Goal: Task Accomplishment & Management: Complete application form

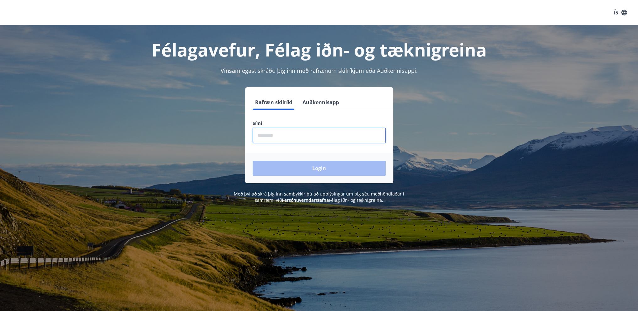
click at [280, 135] on input "phone" at bounding box center [319, 135] width 133 height 15
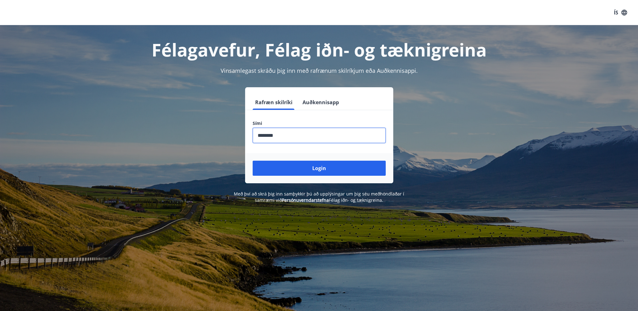
type input "********"
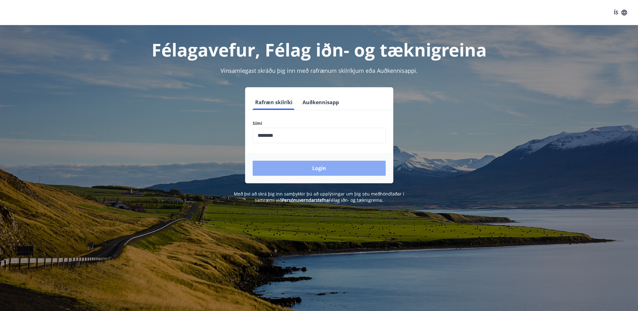
click at [344, 169] on button "Login" at bounding box center [319, 168] width 133 height 15
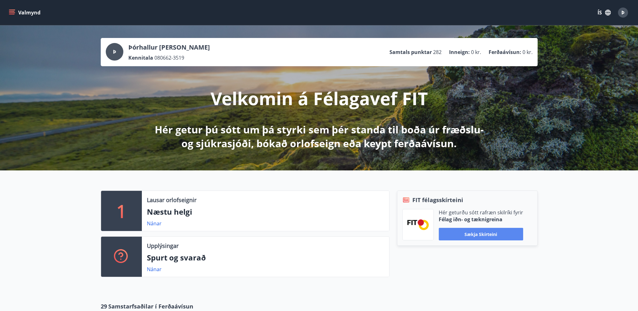
click at [495, 232] on button "Sækja skírteini" at bounding box center [481, 234] width 84 height 13
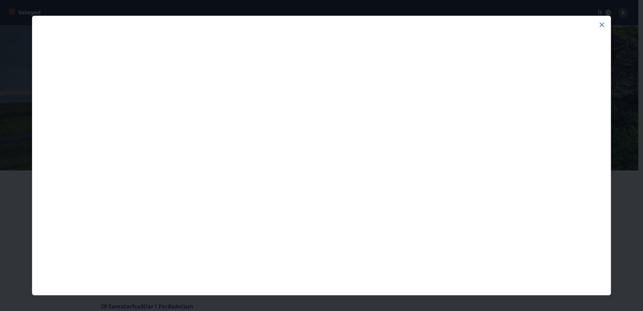
click at [602, 22] on icon at bounding box center [602, 25] width 8 height 8
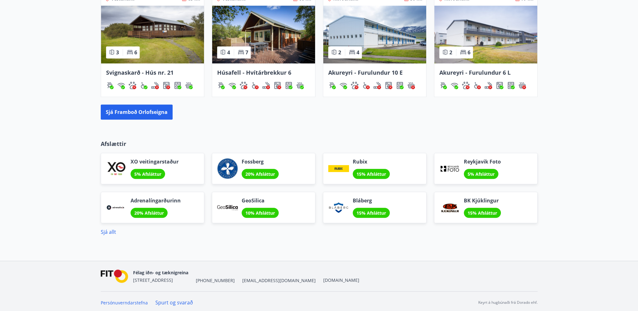
scroll to position [447, 0]
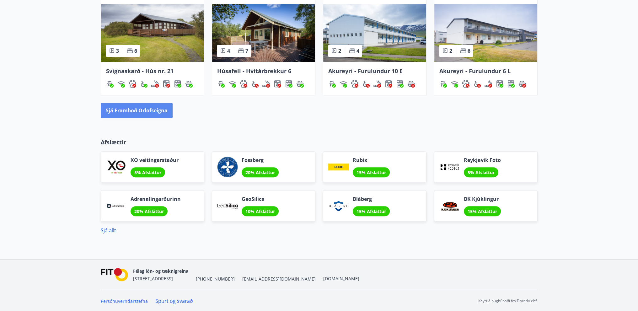
click at [123, 110] on button "Sjá framboð orlofseigna" at bounding box center [137, 110] width 72 height 15
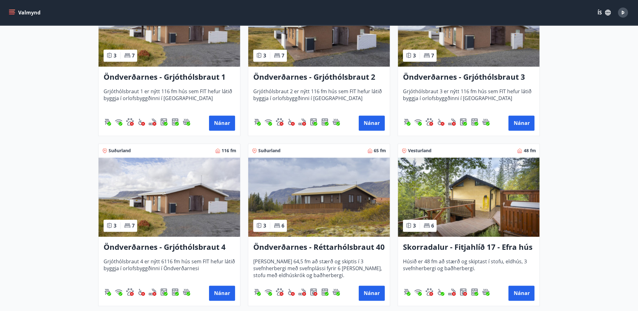
scroll to position [1193, 0]
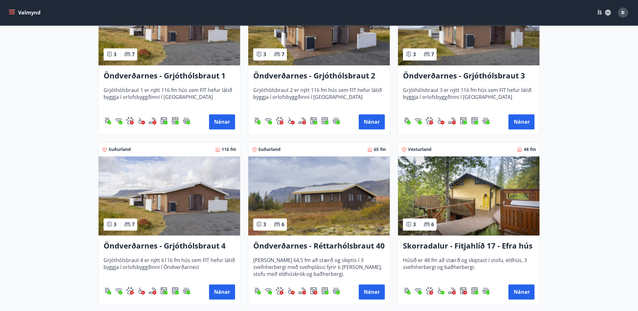
click at [145, 209] on img at bounding box center [170, 195] width 142 height 79
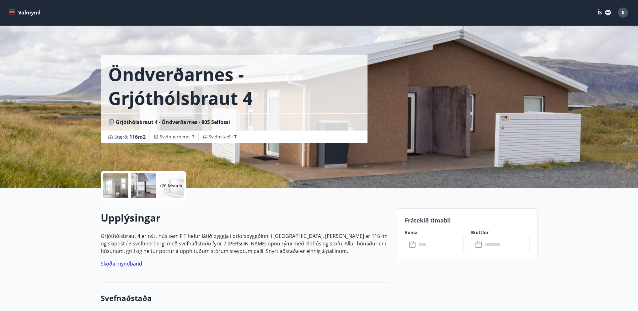
click at [116, 187] on div at bounding box center [115, 185] width 25 height 25
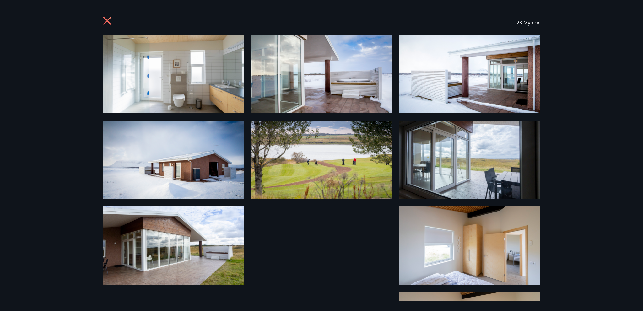
click at [220, 65] on img at bounding box center [173, 74] width 141 height 78
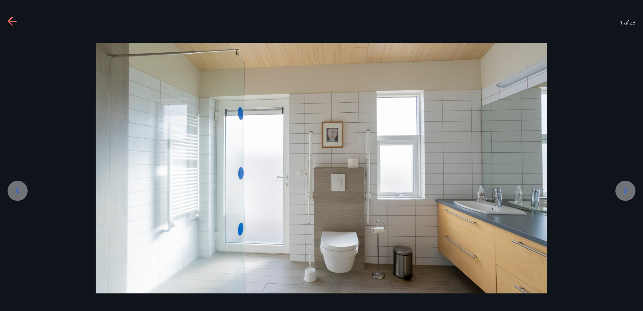
click at [631, 189] on div at bounding box center [626, 191] width 20 height 20
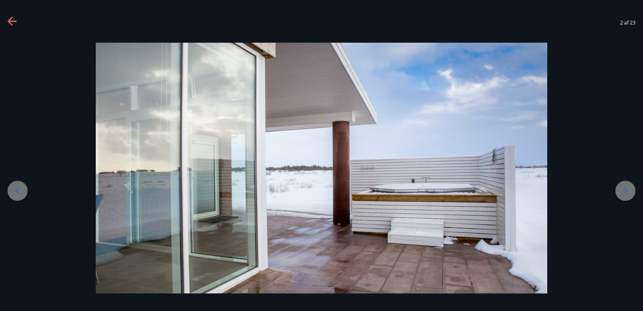
click at [631, 189] on div at bounding box center [626, 191] width 20 height 20
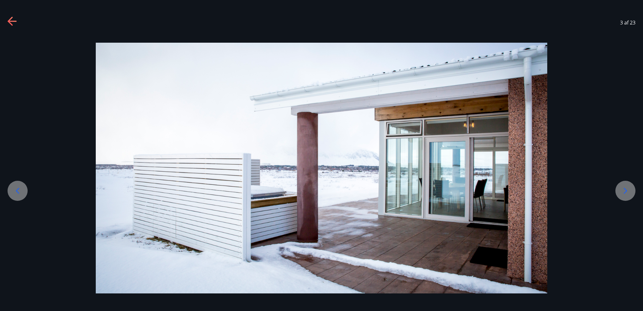
click at [631, 189] on div at bounding box center [626, 191] width 20 height 20
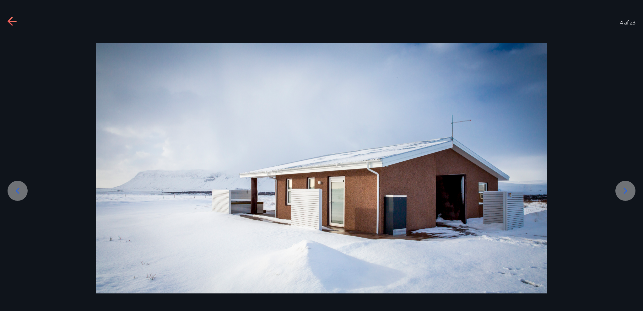
click at [631, 189] on div at bounding box center [626, 191] width 20 height 20
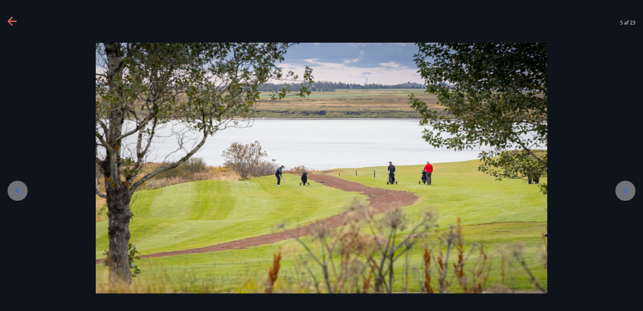
click at [631, 189] on div at bounding box center [626, 191] width 20 height 20
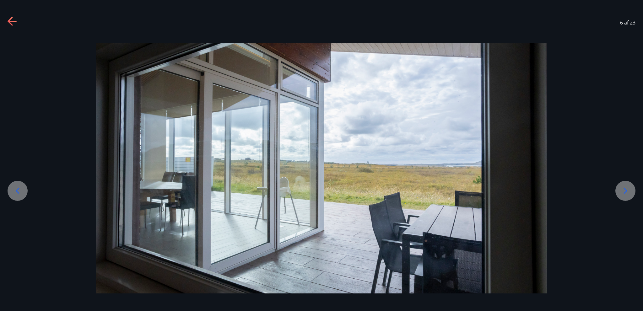
click at [631, 189] on div at bounding box center [626, 191] width 20 height 20
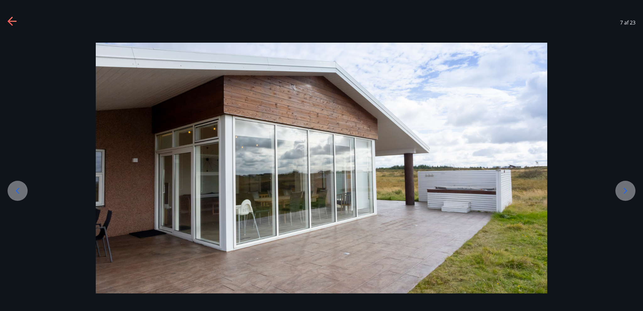
click at [631, 189] on div at bounding box center [626, 191] width 20 height 20
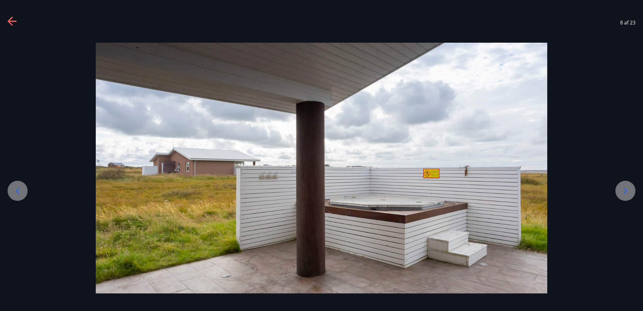
click at [631, 189] on div at bounding box center [626, 191] width 20 height 20
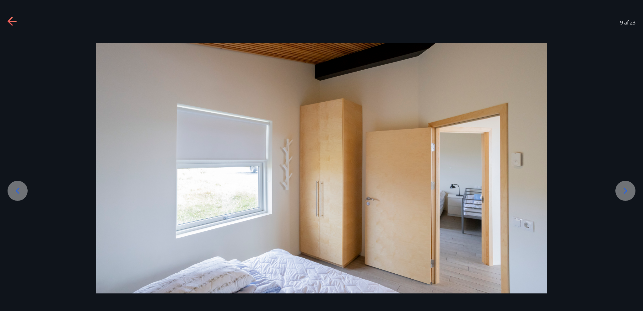
click at [631, 189] on div at bounding box center [626, 191] width 20 height 20
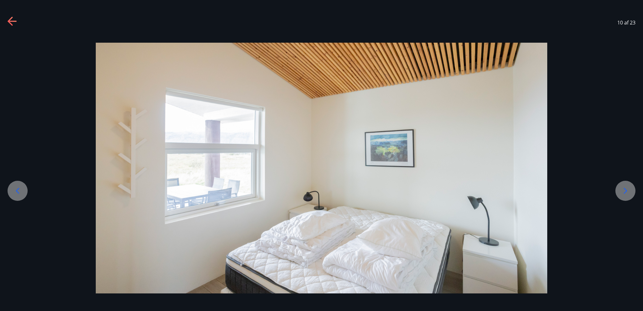
click at [631, 189] on div at bounding box center [626, 191] width 20 height 20
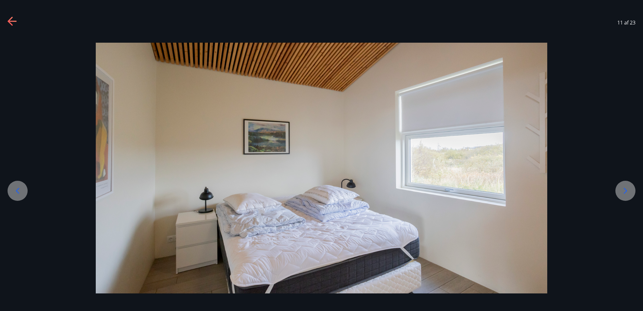
click at [631, 189] on div at bounding box center [626, 191] width 20 height 20
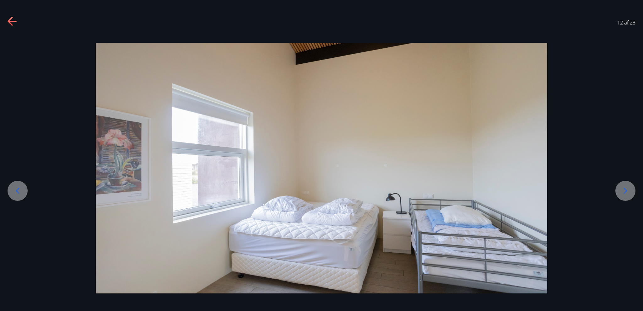
click at [631, 189] on div at bounding box center [626, 191] width 20 height 20
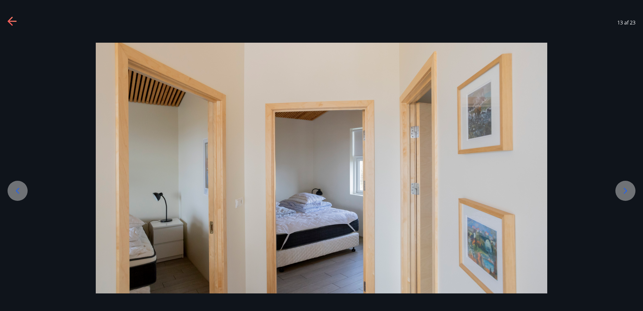
click at [631, 189] on div at bounding box center [626, 191] width 20 height 20
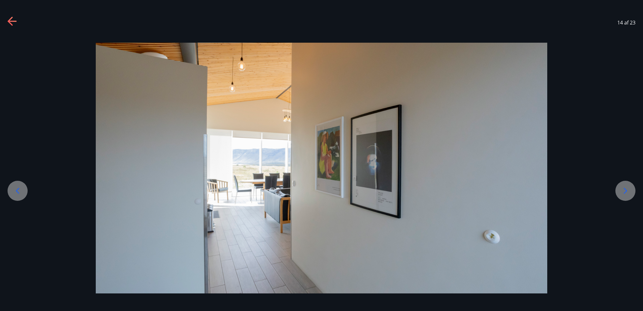
click at [631, 189] on div at bounding box center [626, 191] width 20 height 20
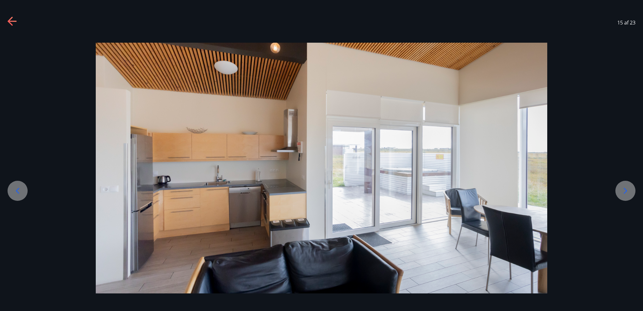
click at [631, 189] on div at bounding box center [626, 191] width 20 height 20
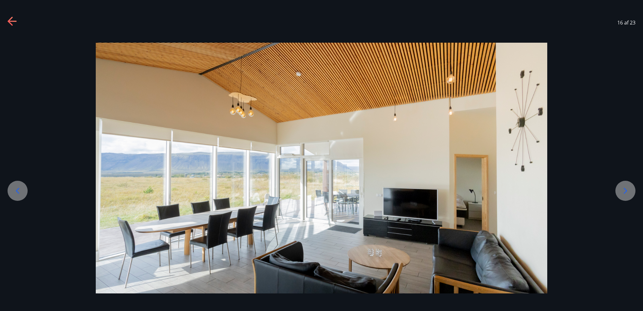
click at [630, 188] on icon at bounding box center [626, 191] width 10 height 10
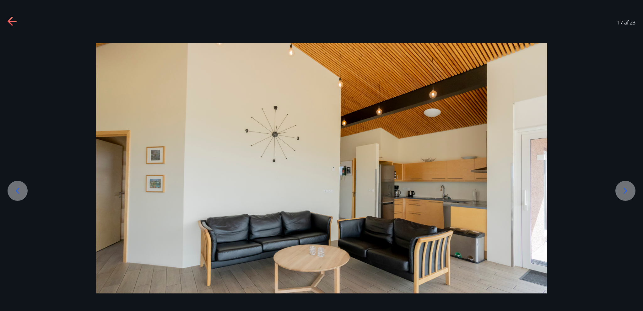
click at [630, 188] on icon at bounding box center [626, 191] width 10 height 10
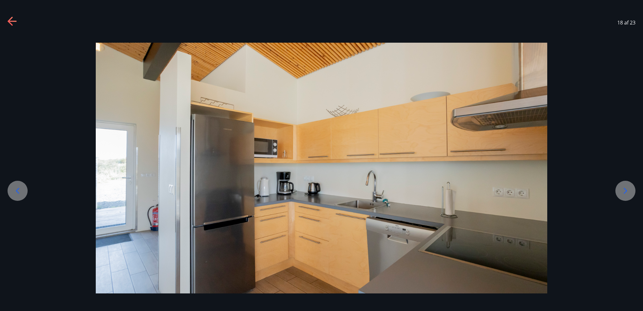
click at [630, 188] on icon at bounding box center [626, 191] width 10 height 10
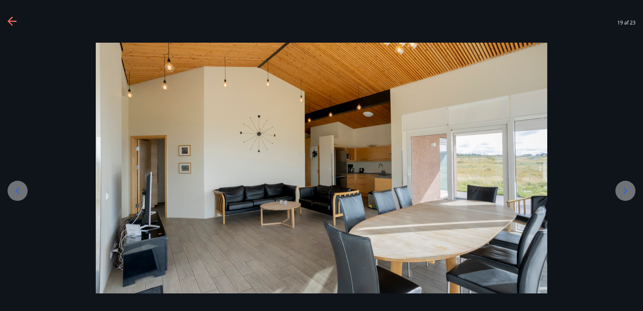
click at [630, 188] on icon at bounding box center [626, 191] width 10 height 10
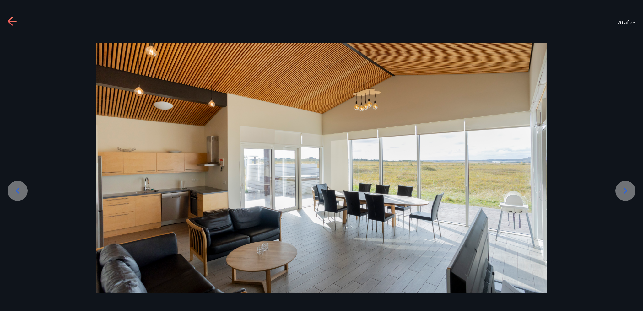
click at [631, 188] on div at bounding box center [626, 191] width 20 height 20
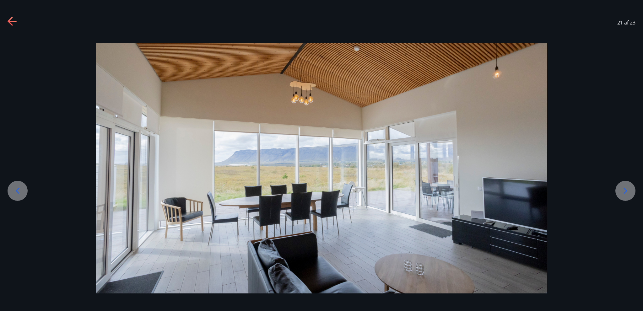
click at [632, 188] on div at bounding box center [626, 191] width 20 height 20
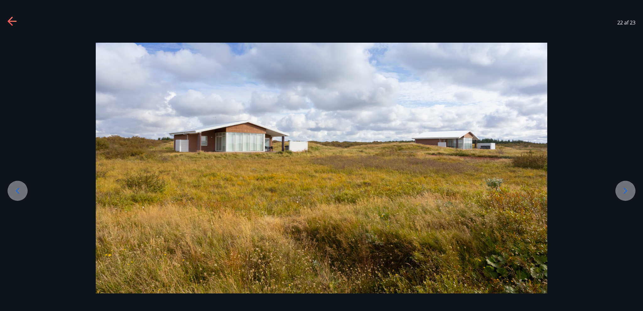
click at [16, 17] on icon at bounding box center [13, 22] width 10 height 10
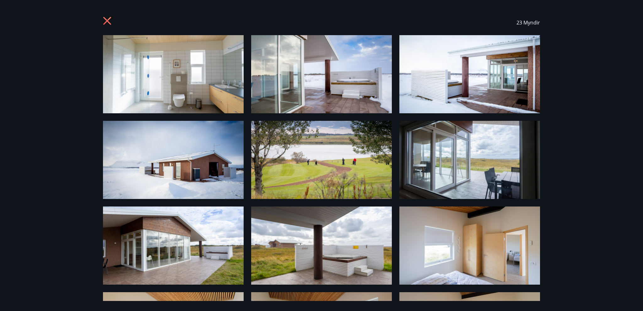
click at [108, 19] on icon at bounding box center [107, 21] width 8 height 8
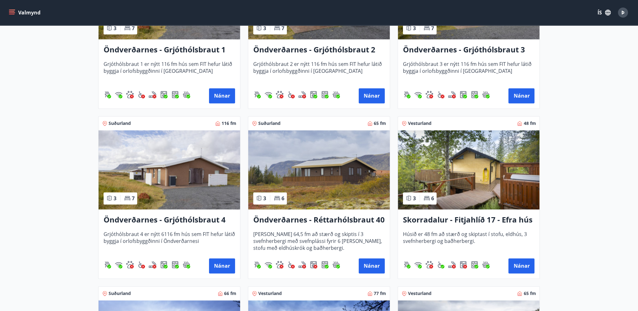
scroll to position [1225, 0]
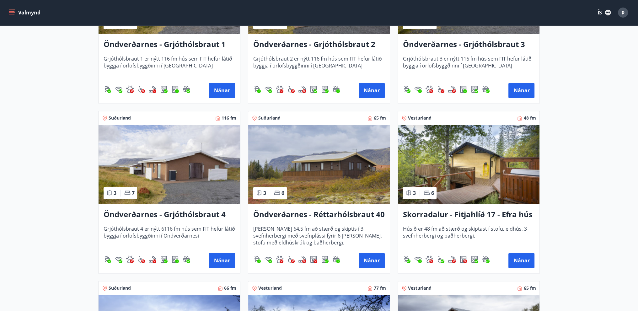
click at [302, 171] on img at bounding box center [319, 164] width 142 height 79
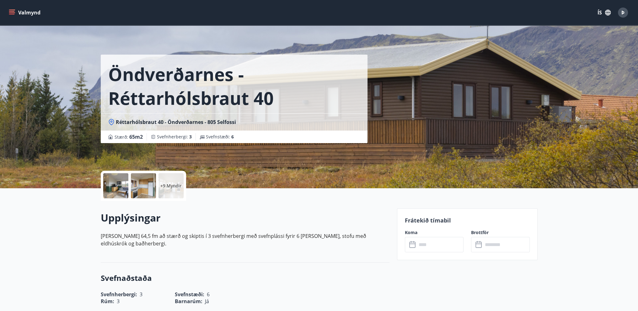
click at [115, 184] on div at bounding box center [115, 185] width 25 height 25
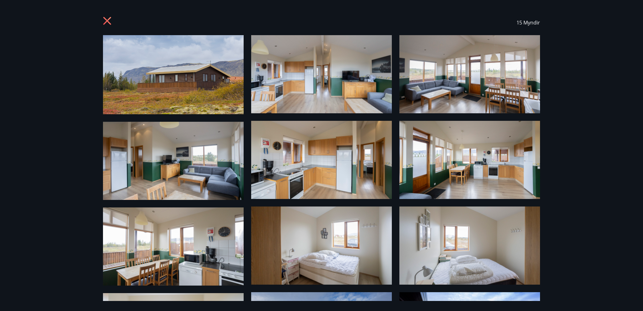
click at [105, 17] on icon at bounding box center [108, 22] width 10 height 10
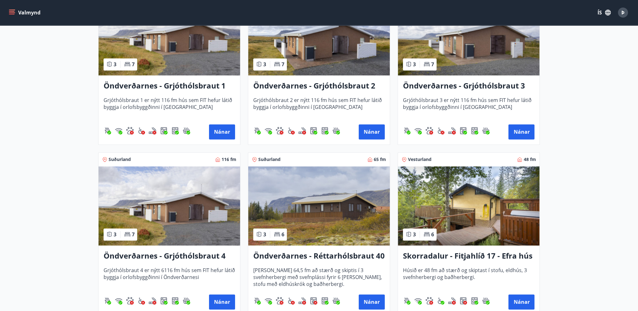
scroll to position [1193, 0]
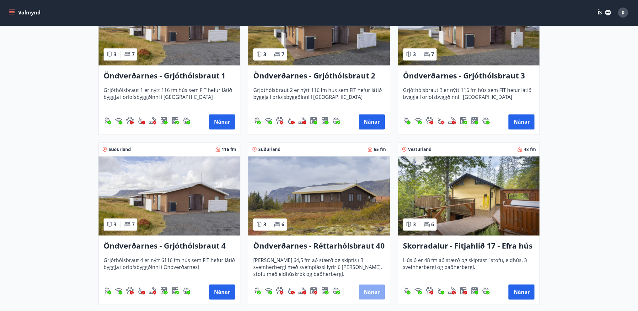
click at [371, 291] on button "Nánar" at bounding box center [372, 292] width 26 height 15
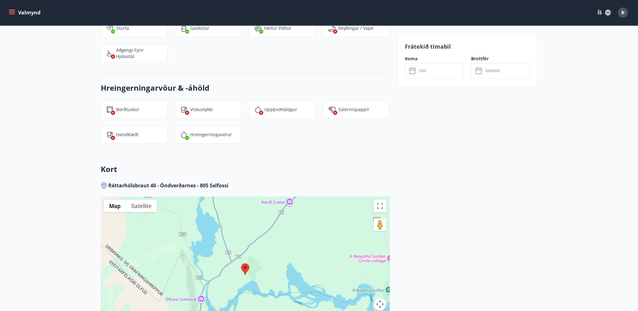
scroll to position [778, 0]
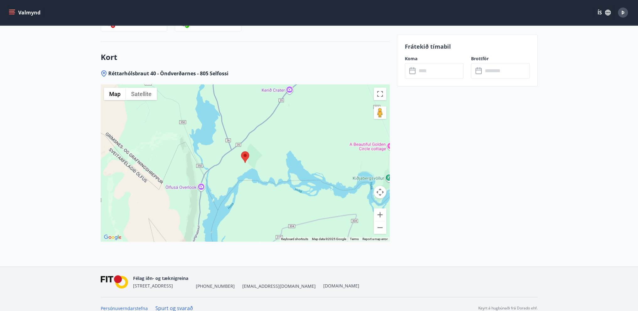
click at [304, 151] on div at bounding box center [245, 162] width 289 height 157
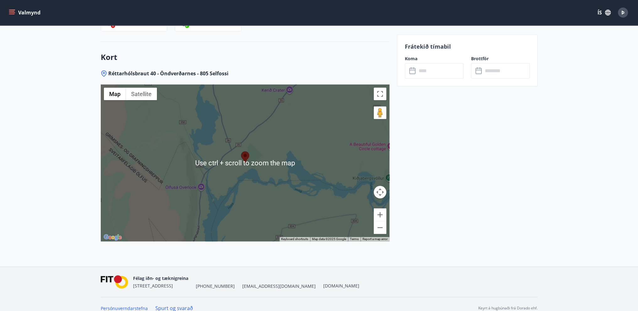
click at [264, 180] on div at bounding box center [245, 162] width 289 height 157
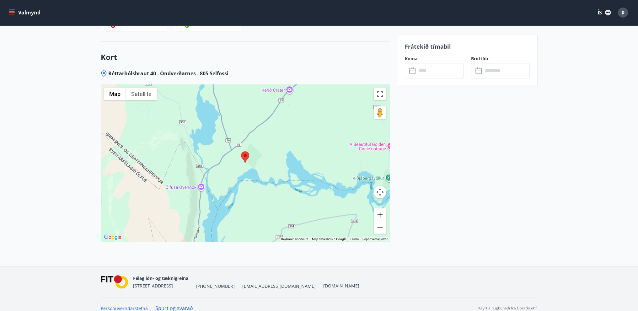
click at [379, 209] on button "Zoom in" at bounding box center [380, 215] width 13 height 13
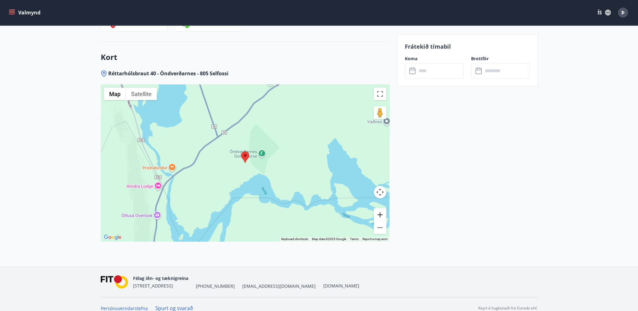
click at [379, 209] on button "Zoom in" at bounding box center [380, 215] width 13 height 13
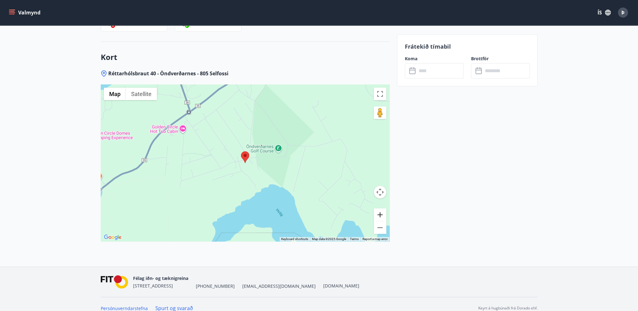
click at [379, 209] on button "Zoom in" at bounding box center [380, 215] width 13 height 13
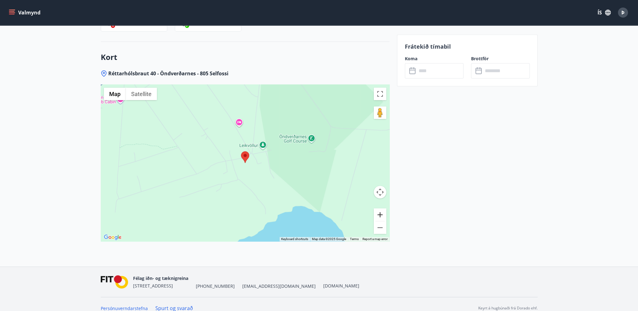
click at [379, 209] on button "Zoom in" at bounding box center [380, 215] width 13 height 13
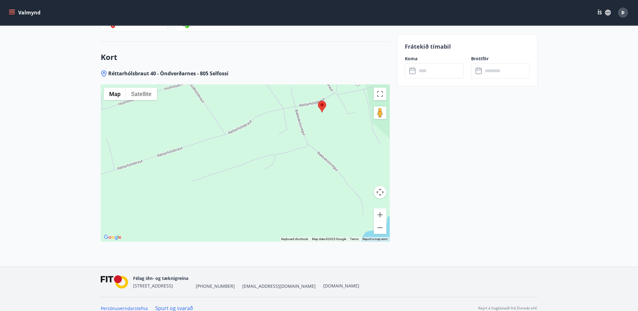
drag, startPoint x: 178, startPoint y: 178, endPoint x: 257, endPoint y: 126, distance: 94.0
click at [257, 126] on div at bounding box center [245, 162] width 289 height 157
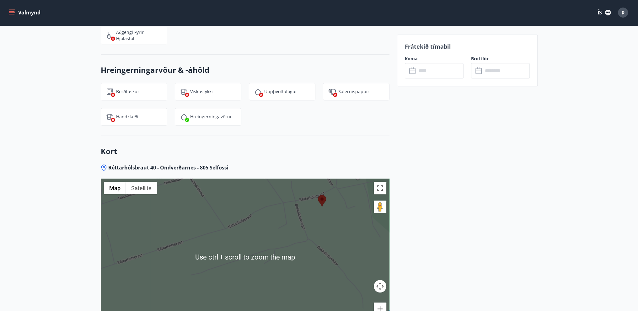
click at [272, 207] on div at bounding box center [245, 257] width 289 height 157
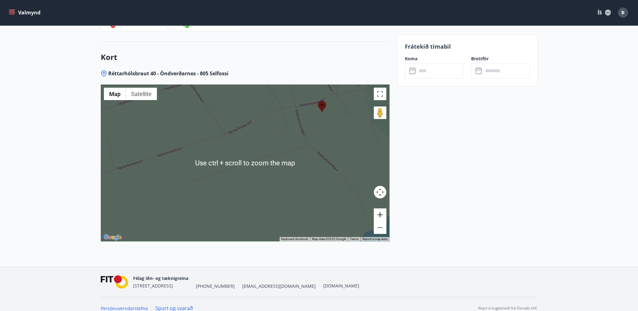
click at [382, 209] on button "Zoom in" at bounding box center [380, 215] width 13 height 13
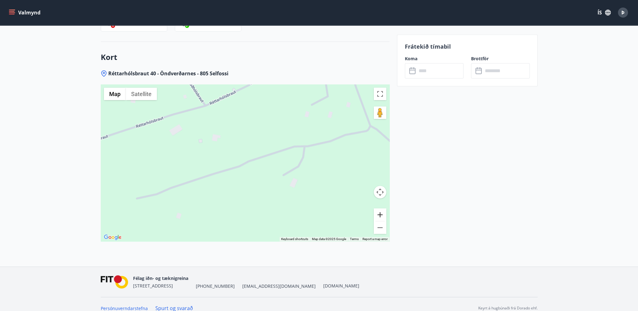
click at [382, 209] on button "Zoom in" at bounding box center [380, 215] width 13 height 13
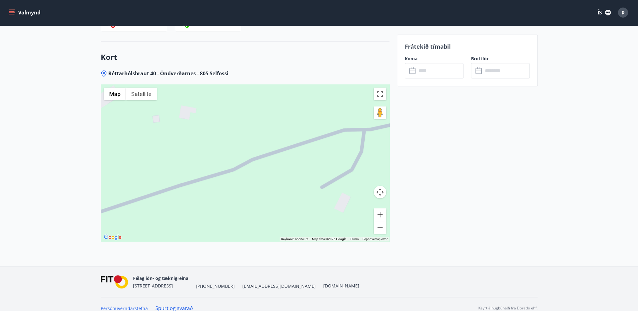
click at [382, 209] on button "Zoom in" at bounding box center [380, 215] width 13 height 13
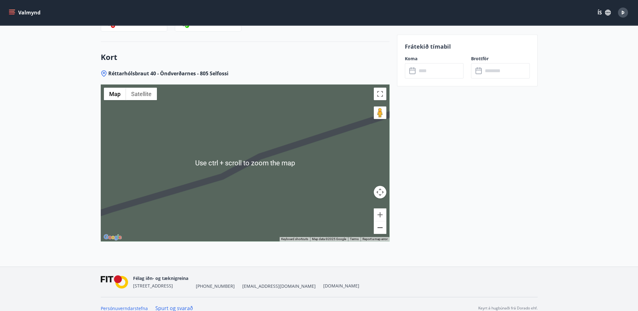
click at [382, 221] on button "Zoom out" at bounding box center [380, 227] width 13 height 13
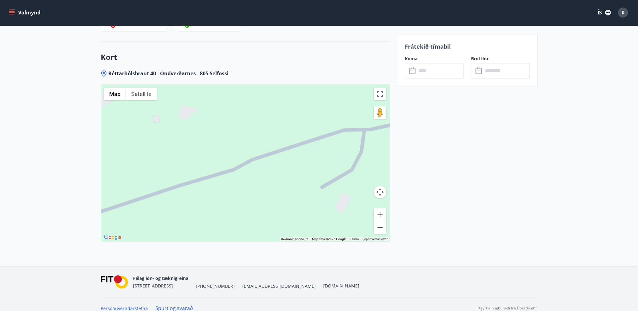
click at [382, 221] on button "Zoom out" at bounding box center [380, 227] width 13 height 13
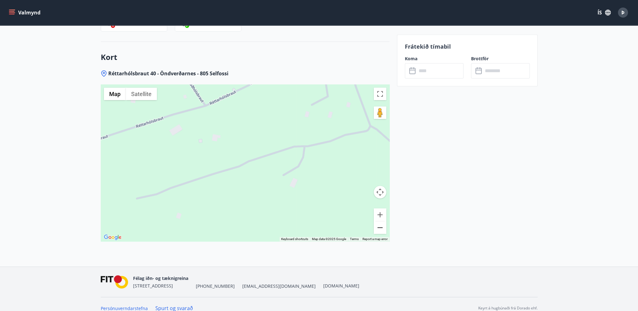
click at [382, 221] on button "Zoom out" at bounding box center [380, 227] width 13 height 13
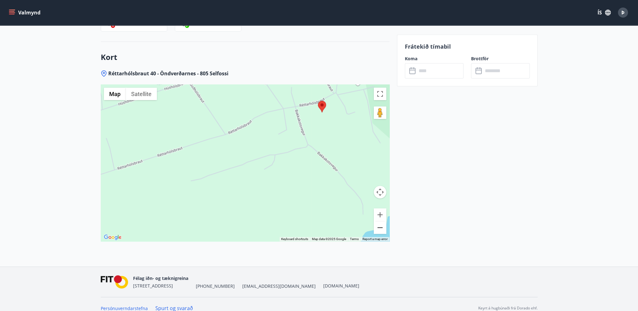
click at [379, 221] on button "Zoom out" at bounding box center [380, 227] width 13 height 13
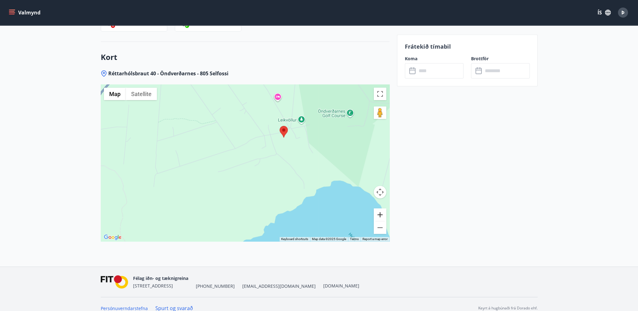
click at [382, 209] on button "Zoom in" at bounding box center [380, 215] width 13 height 13
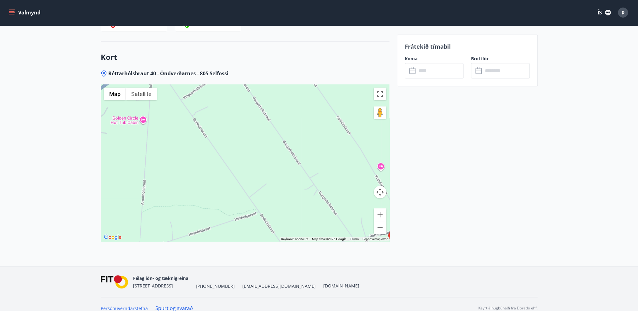
drag, startPoint x: 213, startPoint y: 148, endPoint x: 285, endPoint y: 279, distance: 149.7
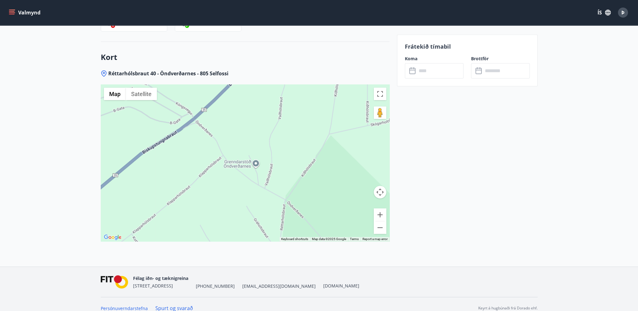
drag, startPoint x: 300, startPoint y: 111, endPoint x: 156, endPoint y: 316, distance: 249.8
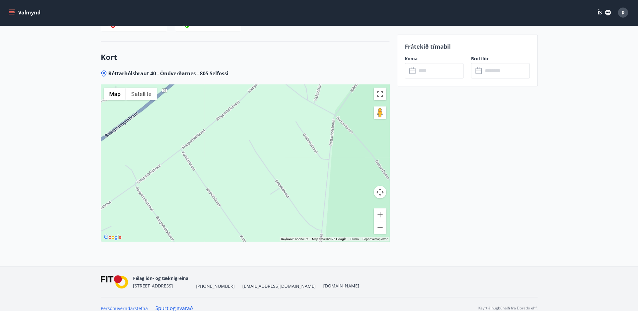
drag, startPoint x: 218, startPoint y: 191, endPoint x: 260, endPoint y: 110, distance: 90.9
click at [260, 110] on div at bounding box center [245, 162] width 289 height 157
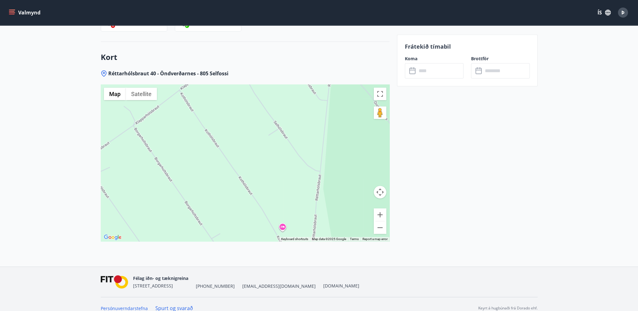
drag, startPoint x: 230, startPoint y: 160, endPoint x: 228, endPoint y: 99, distance: 61.3
click at [228, 99] on div at bounding box center [245, 162] width 289 height 157
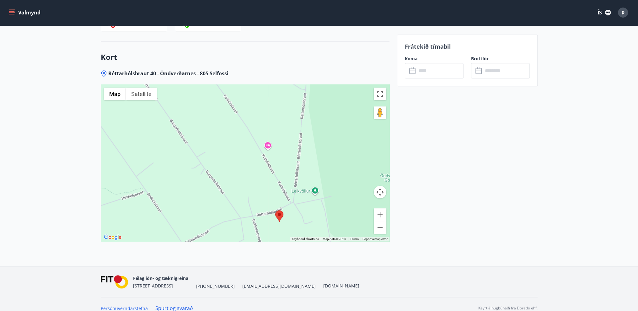
drag, startPoint x: 269, startPoint y: 155, endPoint x: 254, endPoint y: 73, distance: 83.0
click at [254, 73] on div "Réttarhólsbraut 40 - Öndverðarnes - 805 Selfossi ← Move left → Move right ↑ Mov…" at bounding box center [245, 168] width 289 height 197
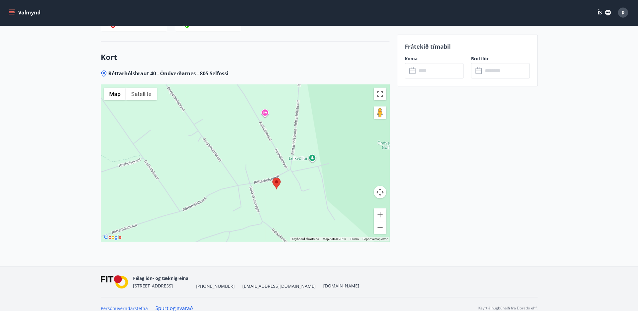
drag, startPoint x: 289, startPoint y: 203, endPoint x: 286, endPoint y: 170, distance: 33.1
click at [286, 170] on div at bounding box center [245, 162] width 289 height 157
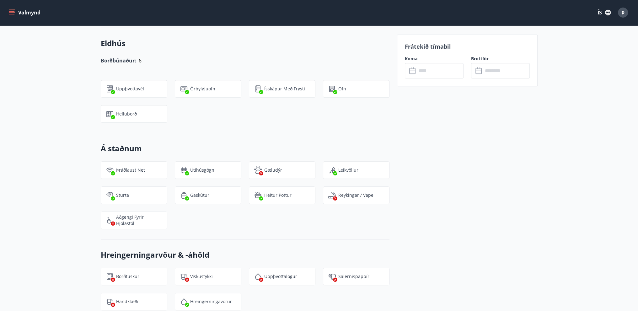
scroll to position [401, 0]
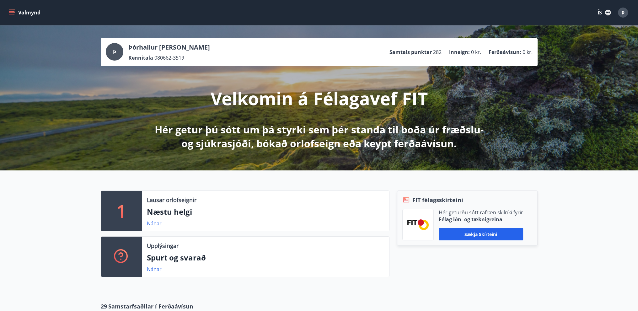
click at [10, 13] on icon "menu" at bounding box center [12, 12] width 6 height 6
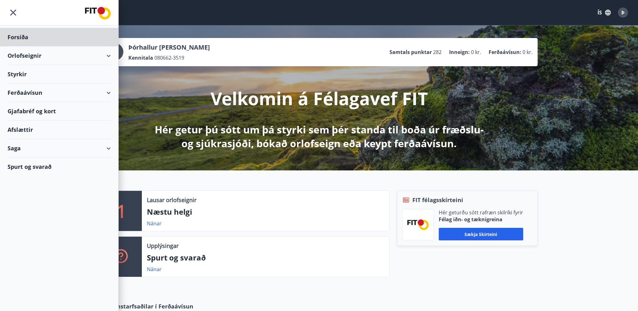
click at [20, 76] on div "Styrkir" at bounding box center [59, 74] width 103 height 19
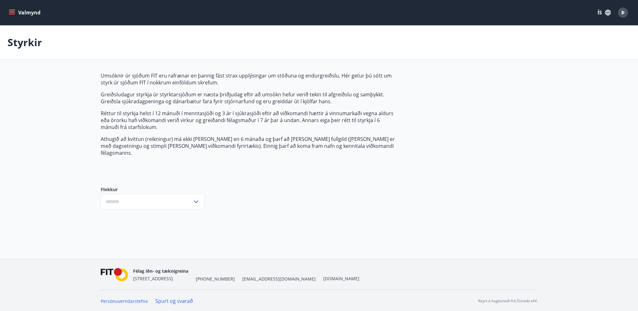
type input "***"
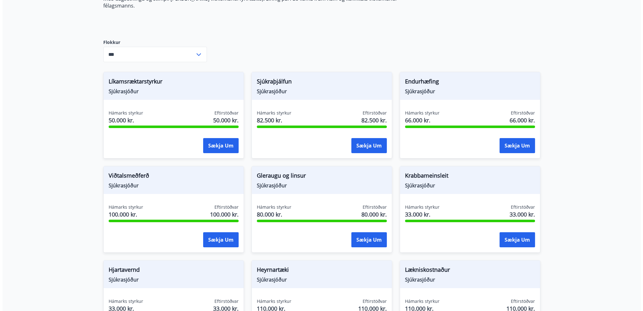
scroll to position [79, 0]
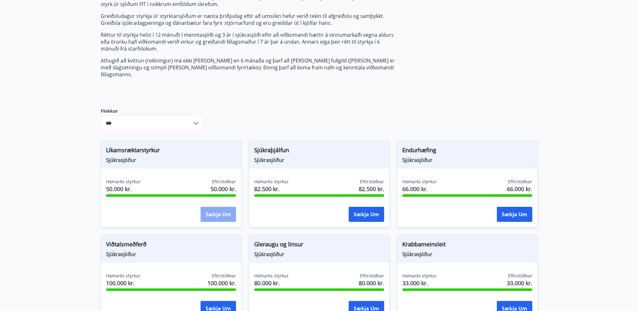
click at [222, 208] on button "Sækja um" at bounding box center [218, 214] width 35 height 15
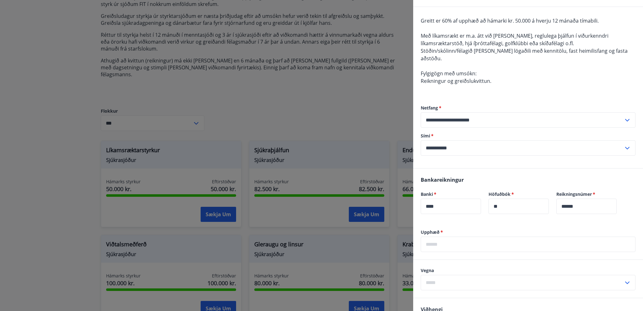
scroll to position [63, 0]
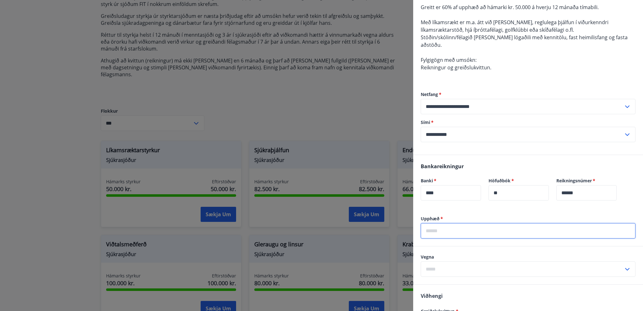
click at [441, 225] on input "text" at bounding box center [528, 230] width 215 height 15
type input "*****"
click at [624, 266] on icon at bounding box center [628, 270] width 8 height 8
click at [492, 277] on li "Líkamsrækt" at bounding box center [528, 282] width 214 height 11
type input "**********"
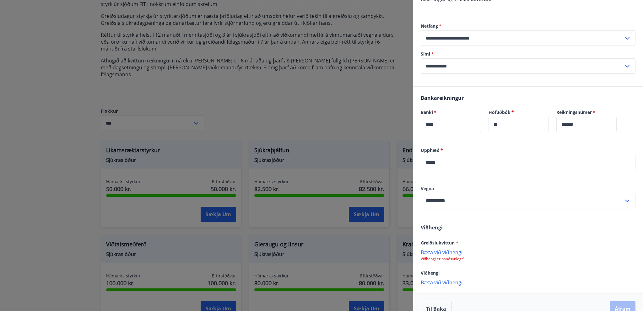
scroll to position [137, 0]
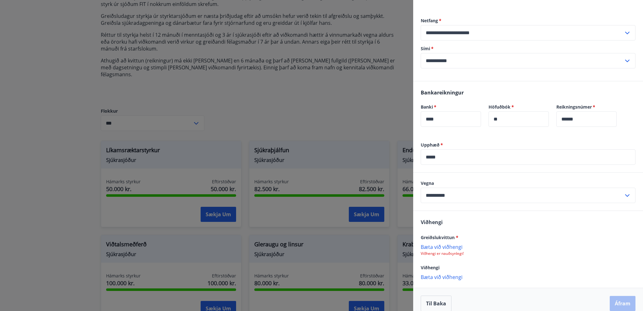
click at [445, 244] on p "Bæta við viðhengi" at bounding box center [528, 247] width 215 height 6
click at [615, 297] on button "Áfram" at bounding box center [623, 304] width 26 height 15
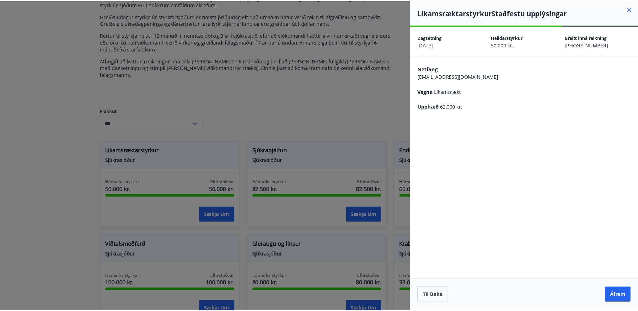
scroll to position [0, 0]
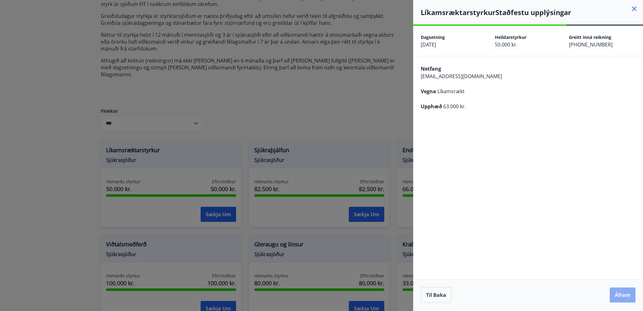
click at [623, 296] on button "Áfram" at bounding box center [623, 295] width 26 height 15
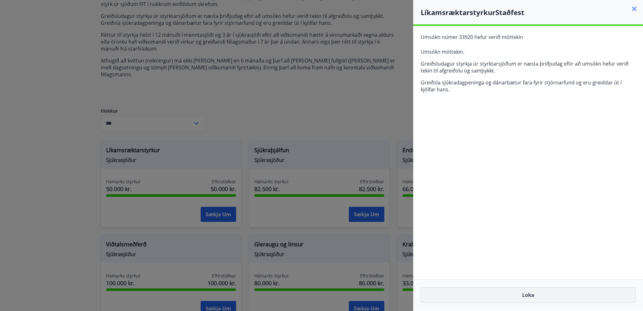
click at [497, 297] on button "Loka" at bounding box center [528, 295] width 215 height 16
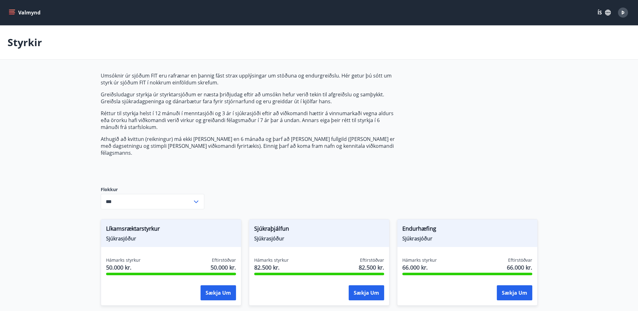
click at [11, 10] on icon "menu" at bounding box center [12, 10] width 7 height 1
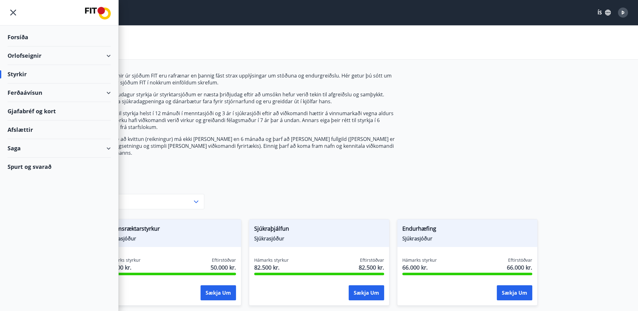
click at [14, 132] on div "Afslættir" at bounding box center [59, 130] width 103 height 19
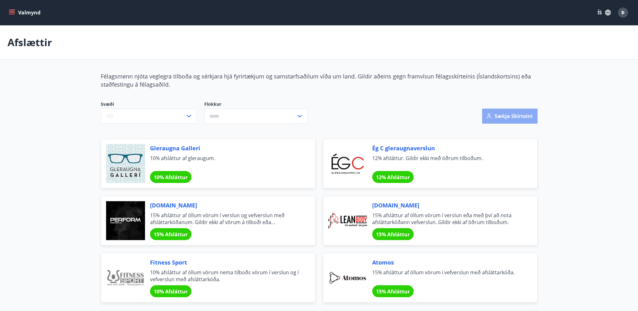
click at [502, 115] on button "Sækja skírteini" at bounding box center [510, 116] width 56 height 15
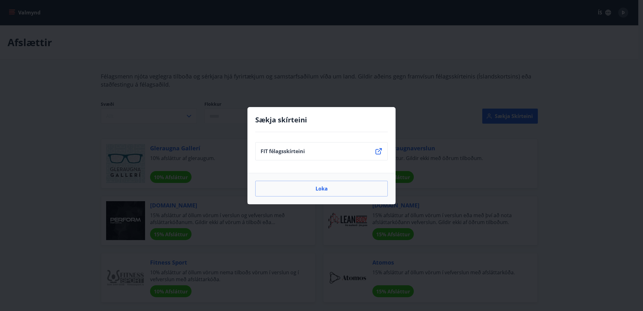
click at [380, 153] on icon at bounding box center [379, 152] width 8 height 8
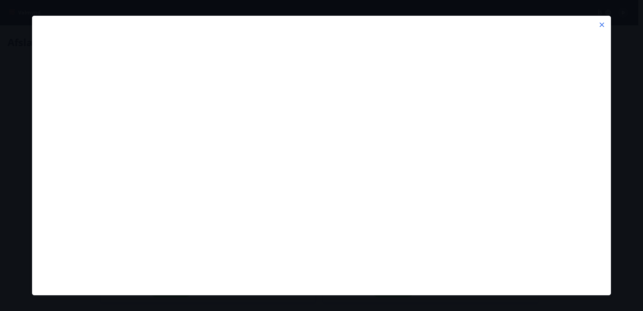
click at [603, 22] on icon at bounding box center [602, 25] width 8 height 8
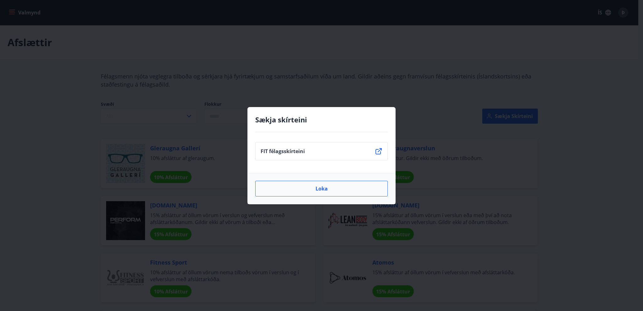
click at [335, 190] on button "Loka" at bounding box center [321, 189] width 133 height 16
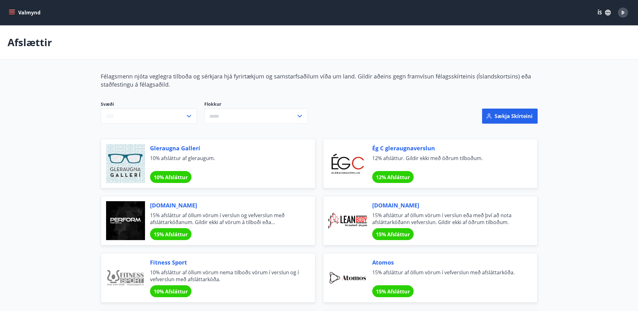
click at [608, 11] on icon "button" at bounding box center [609, 13] width 6 height 6
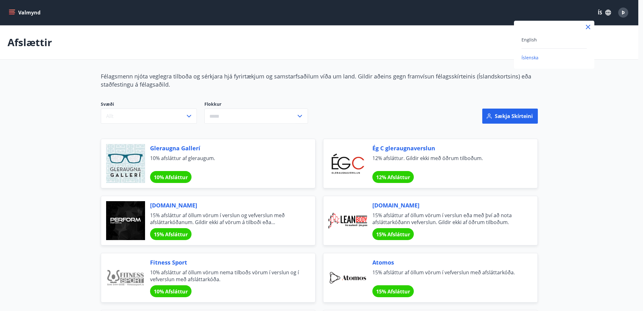
click at [626, 10] on div at bounding box center [321, 155] width 643 height 311
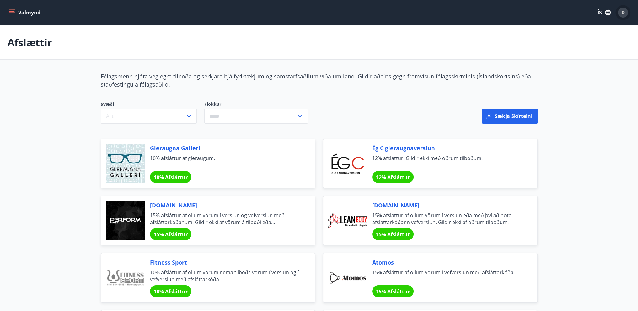
click at [621, 13] on div "Þ" at bounding box center [623, 13] width 10 height 10
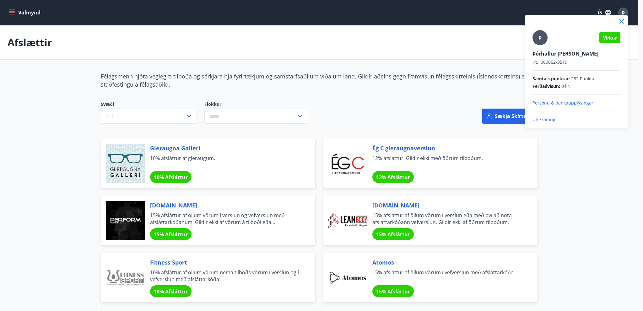
click at [536, 118] on p "Útskráning" at bounding box center [577, 120] width 88 height 6
